Goal: Task Accomplishment & Management: Manage account settings

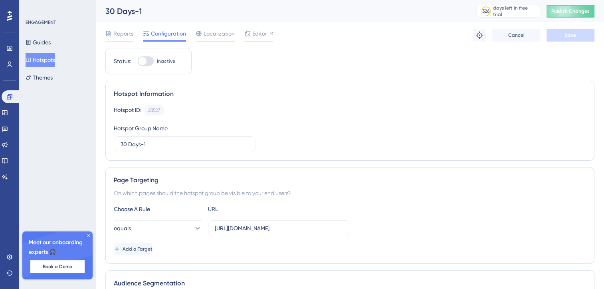
click at [150, 61] on div at bounding box center [146, 61] width 16 height 10
click at [138, 61] on input "Inactive" at bounding box center [137, 61] width 0 height 0
checkbox input "false"
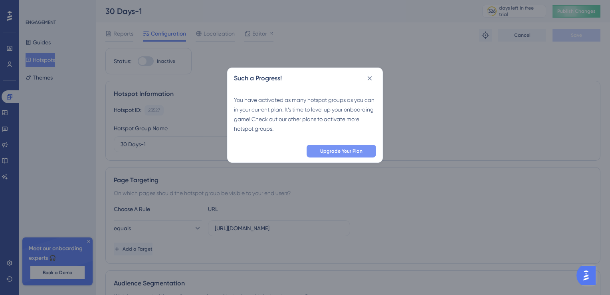
click at [331, 151] on span "Upgrade Your Plan" at bounding box center [341, 151] width 42 height 6
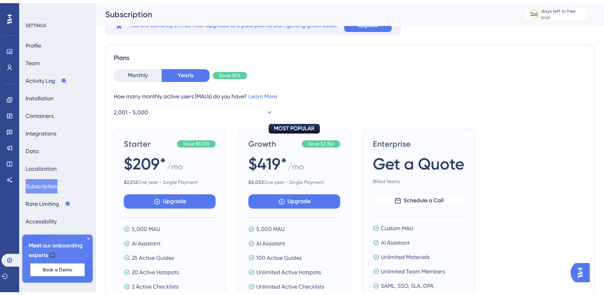
scroll to position [40, 0]
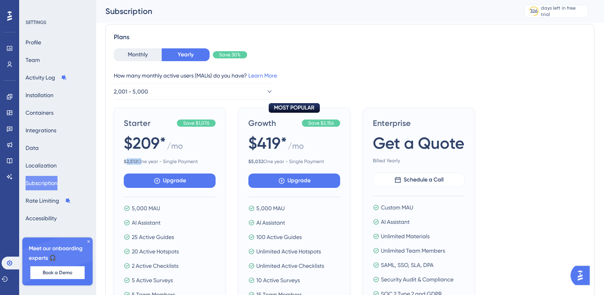
drag, startPoint x: 139, startPoint y: 160, endPoint x: 125, endPoint y: 159, distance: 13.6
click at [125, 159] on span "$ 2,512 One year - Single Payment" at bounding box center [170, 161] width 92 height 6
drag, startPoint x: 125, startPoint y: 159, endPoint x: 132, endPoint y: 159, distance: 7.2
copy span "2,512"
